Goal: Register for event/course

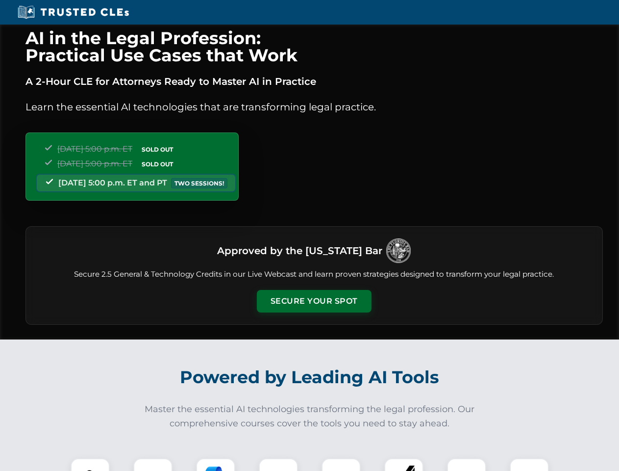
click at [314, 301] on button "Secure Your Spot" at bounding box center [314, 301] width 115 height 23
click at [90, 464] on img at bounding box center [90, 477] width 28 height 28
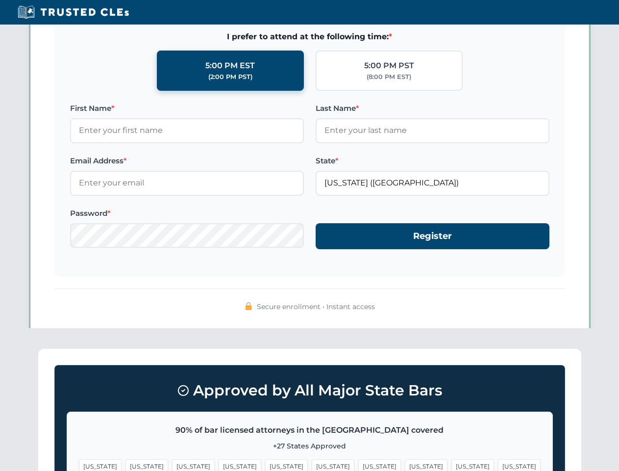
click at [358, 464] on span "[US_STATE]" at bounding box center [379, 466] width 43 height 14
click at [451, 464] on span "[US_STATE]" at bounding box center [472, 466] width 43 height 14
